Goal: Transaction & Acquisition: Purchase product/service

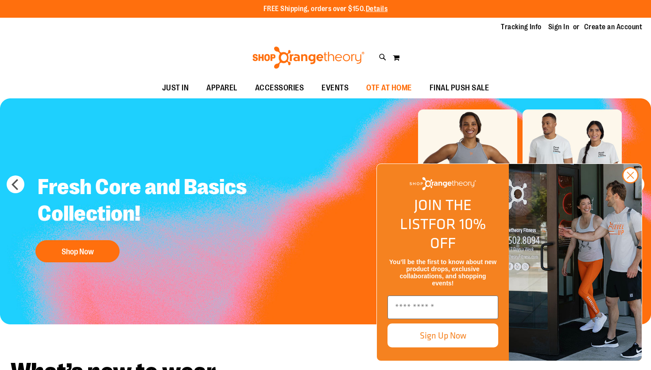
click at [391, 84] on span "OTF AT HOME" at bounding box center [389, 88] width 46 height 20
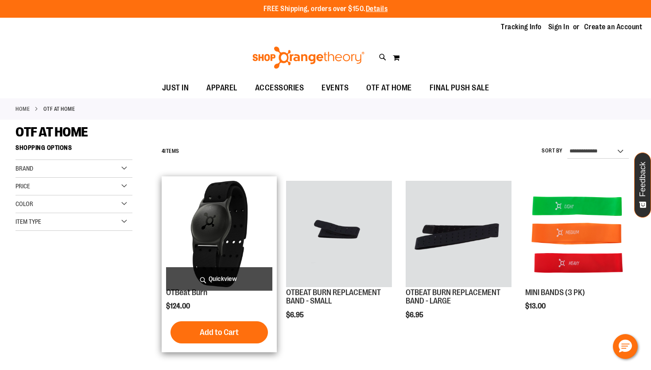
click at [249, 206] on img "product" at bounding box center [219, 234] width 106 height 106
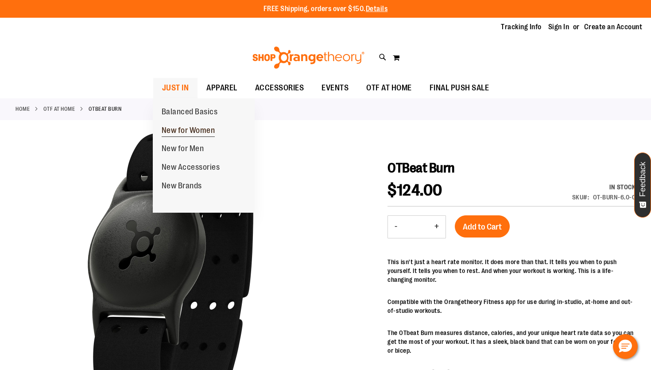
click at [185, 128] on span "New for Women" at bounding box center [189, 131] width 54 height 11
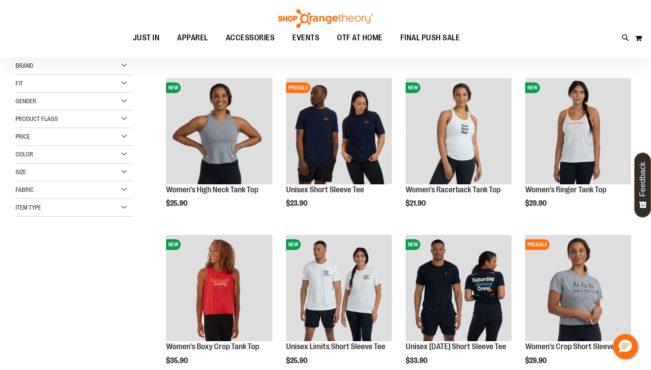
scroll to position [104, 0]
